Goal: Check status: Check status

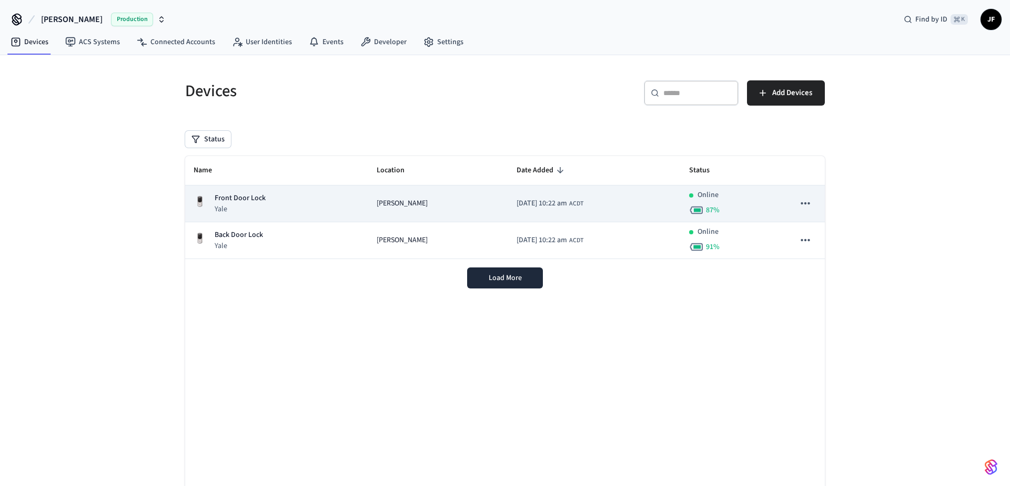
click at [806, 204] on icon "sticky table" at bounding box center [805, 204] width 14 height 14
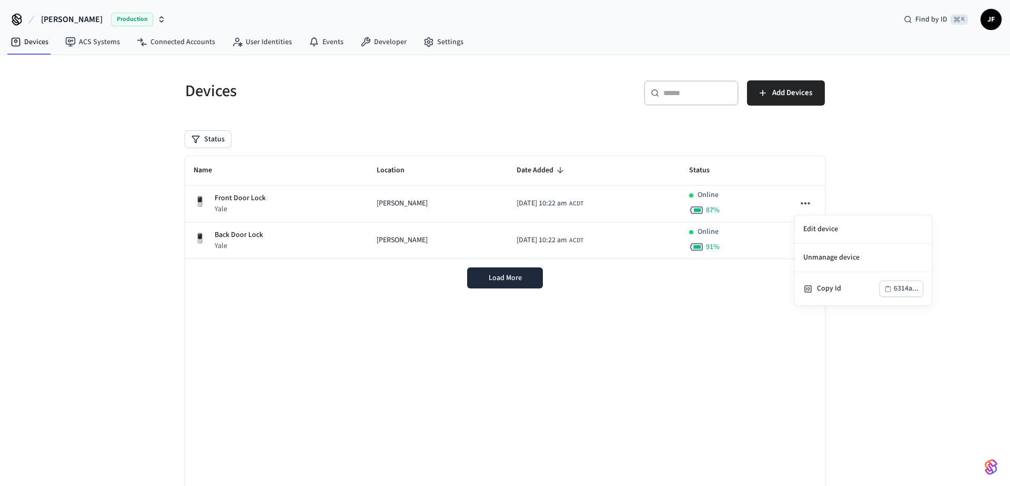
click at [885, 184] on div at bounding box center [505, 243] width 1010 height 486
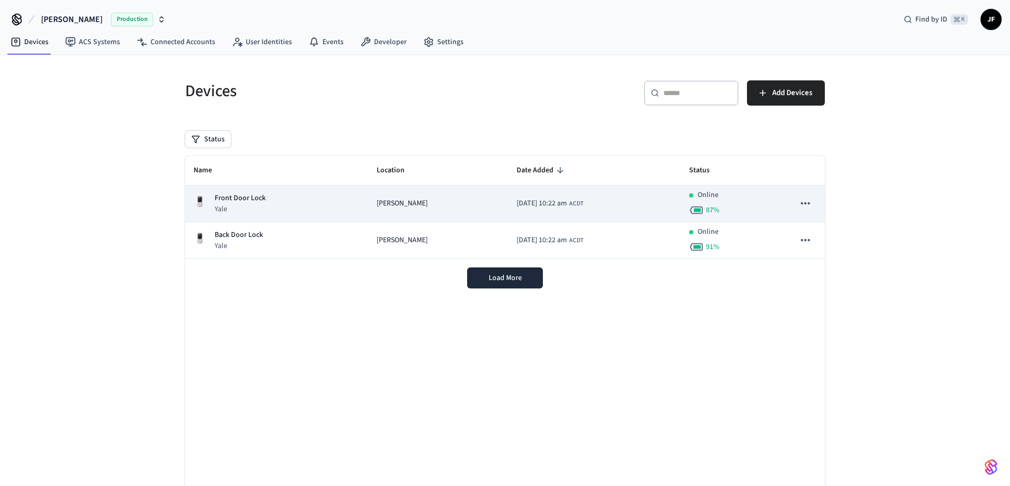
click at [812, 207] on button "sticky table" at bounding box center [805, 203] width 22 height 22
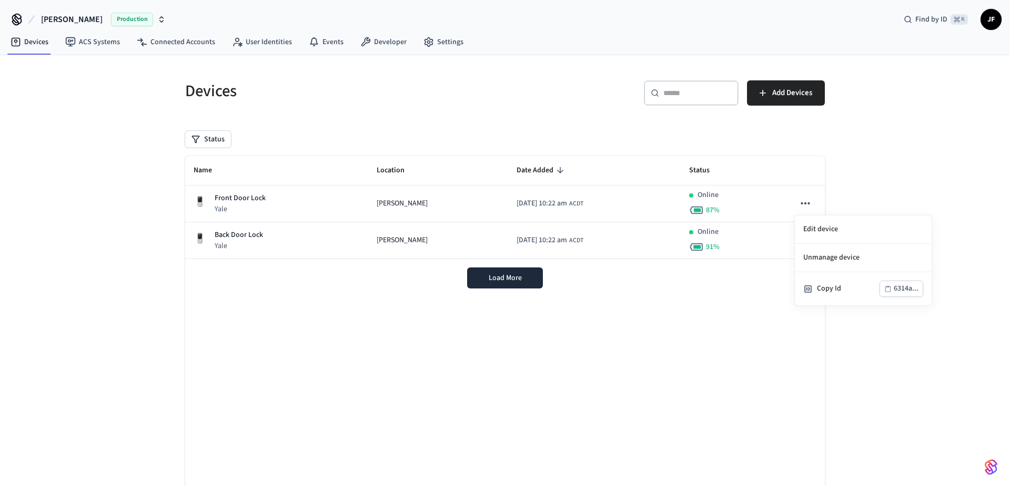
click at [913, 201] on div at bounding box center [505, 243] width 1010 height 486
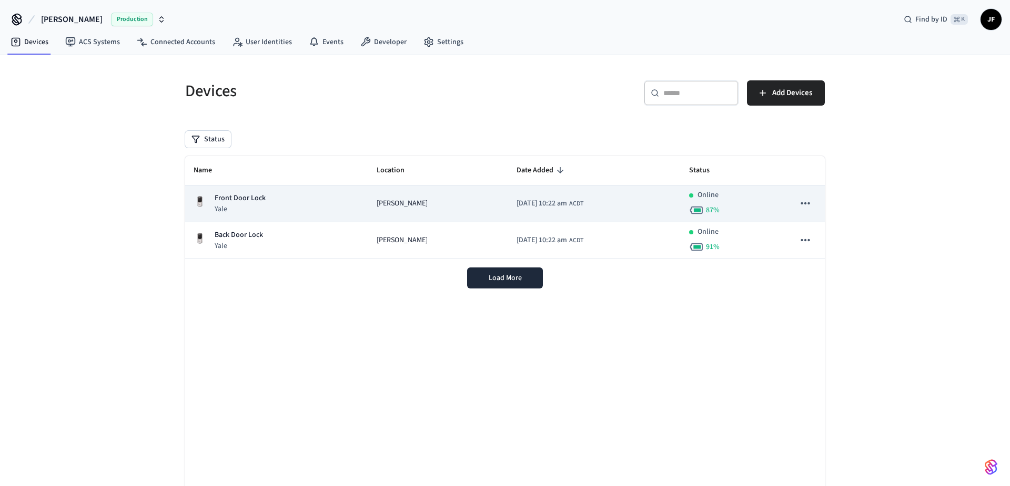
click at [317, 200] on div "Front Door Lock Yale" at bounding box center [277, 204] width 166 height 22
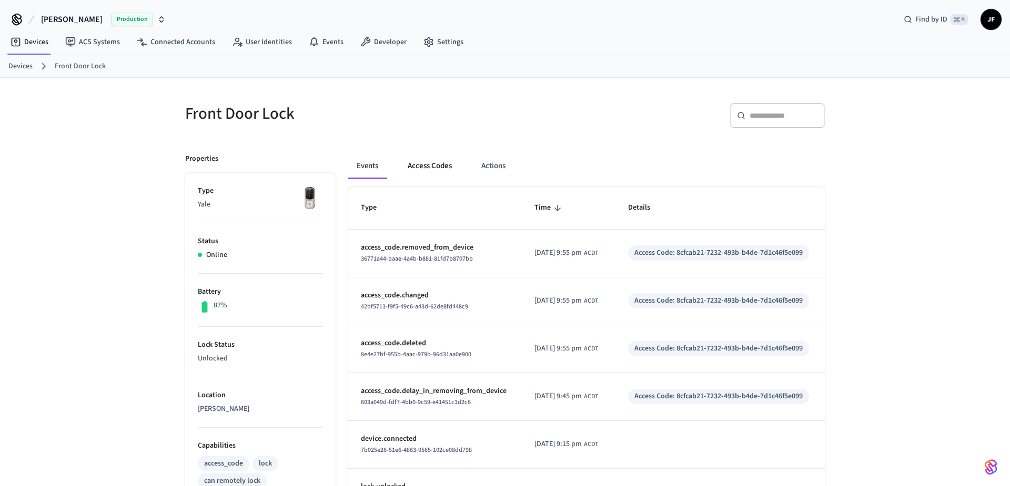
click at [434, 168] on button "Access Codes" at bounding box center [429, 166] width 61 height 25
